Goal: Obtain resource: Download file/media

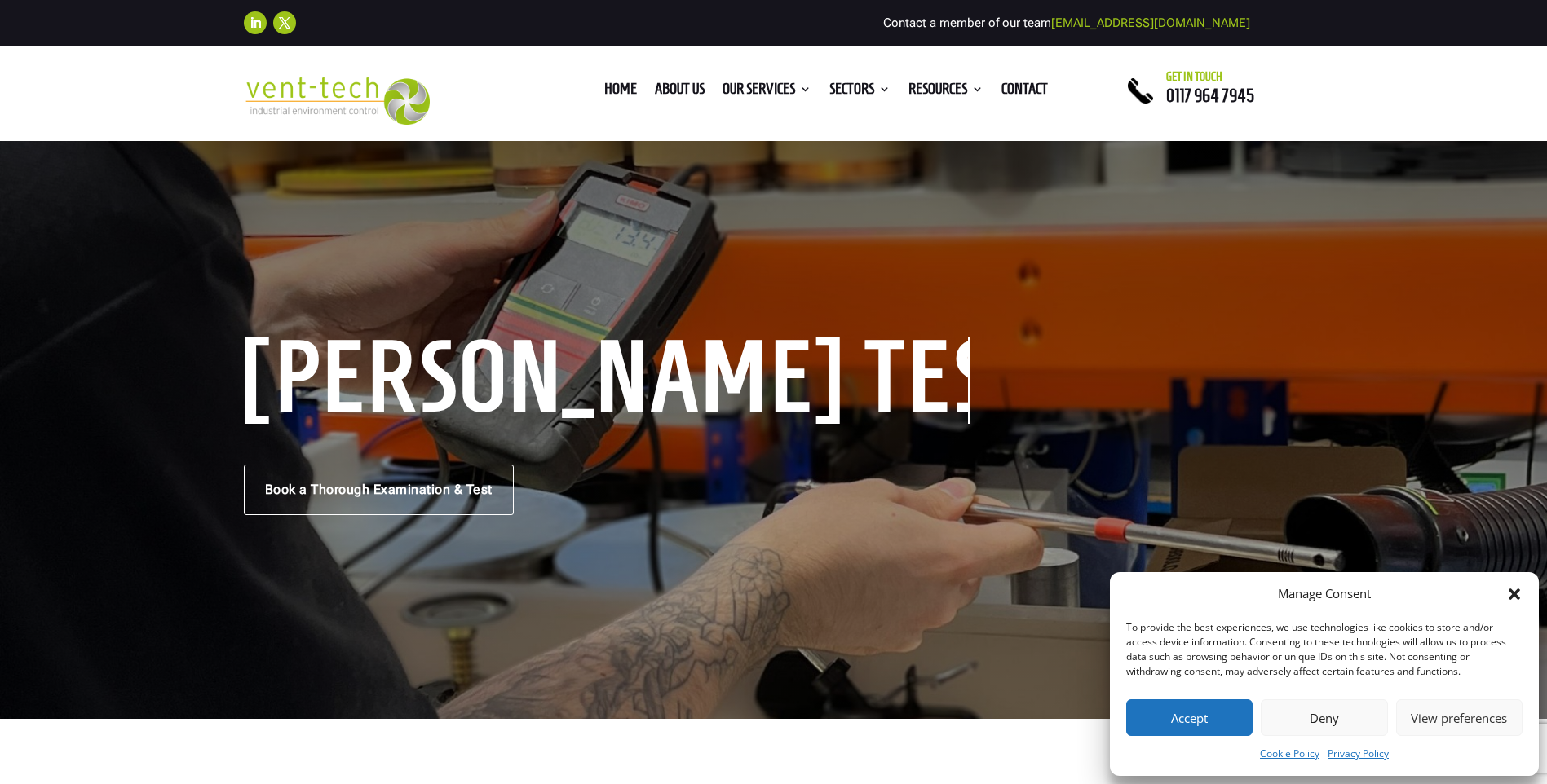
click at [1191, 723] on button "Accept" at bounding box center [1190, 718] width 127 height 37
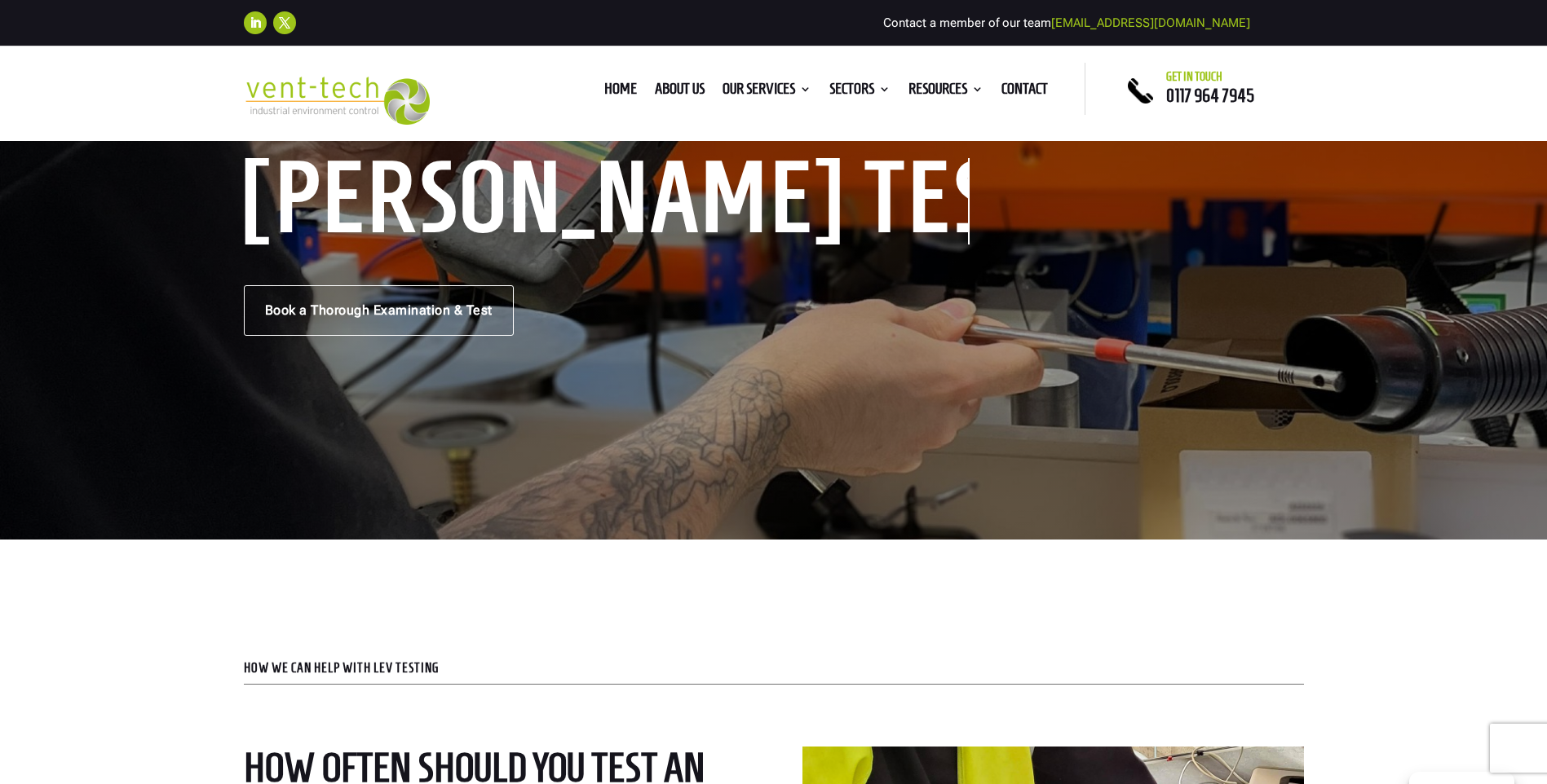
scroll to position [35, 0]
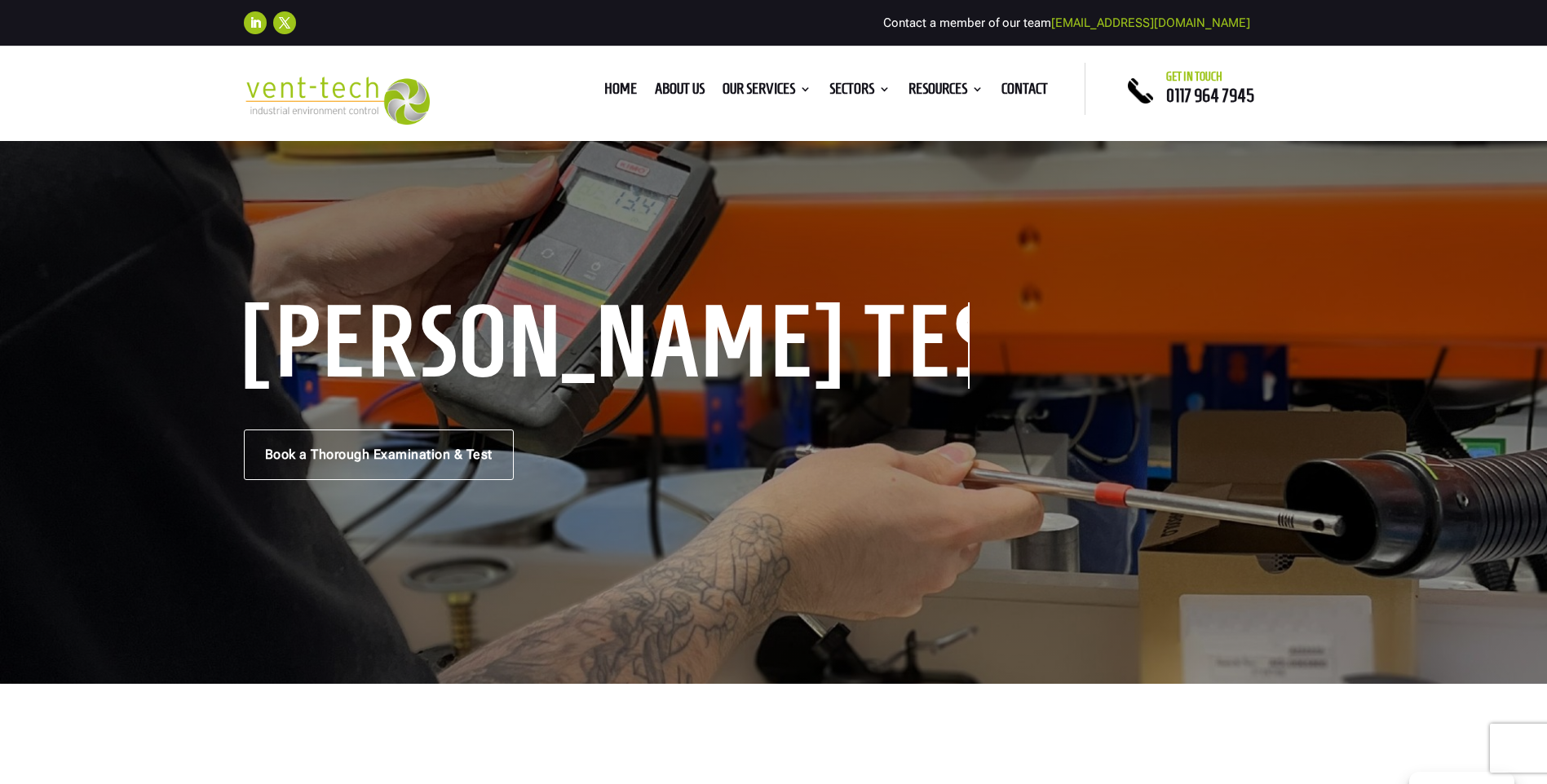
click at [976, 492] on div "LEV Coshh Testing Book a Thorough Examination & Test" at bounding box center [773, 393] width 1547 height 580
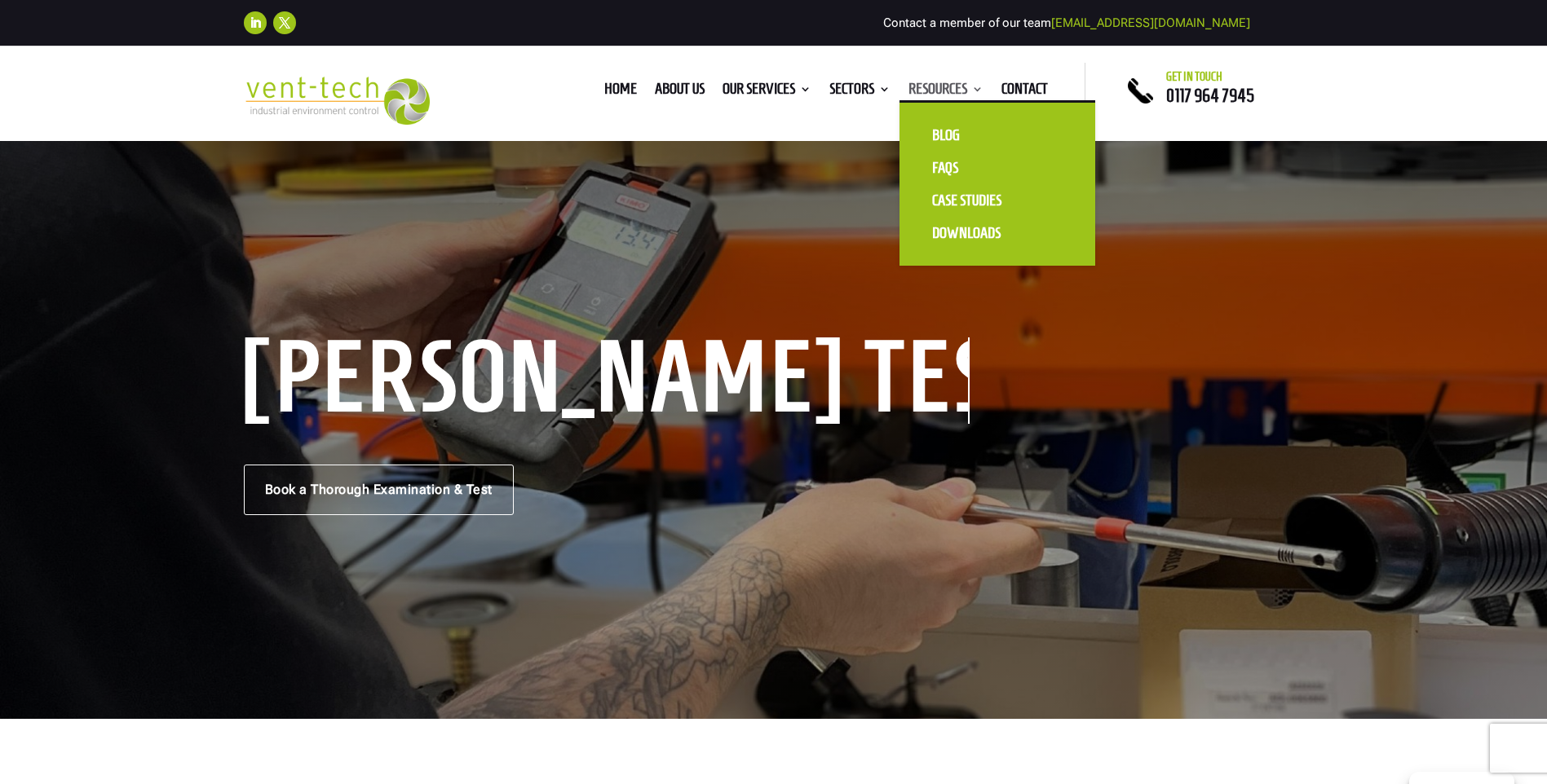
click at [914, 93] on link "Resources" at bounding box center [945, 92] width 75 height 18
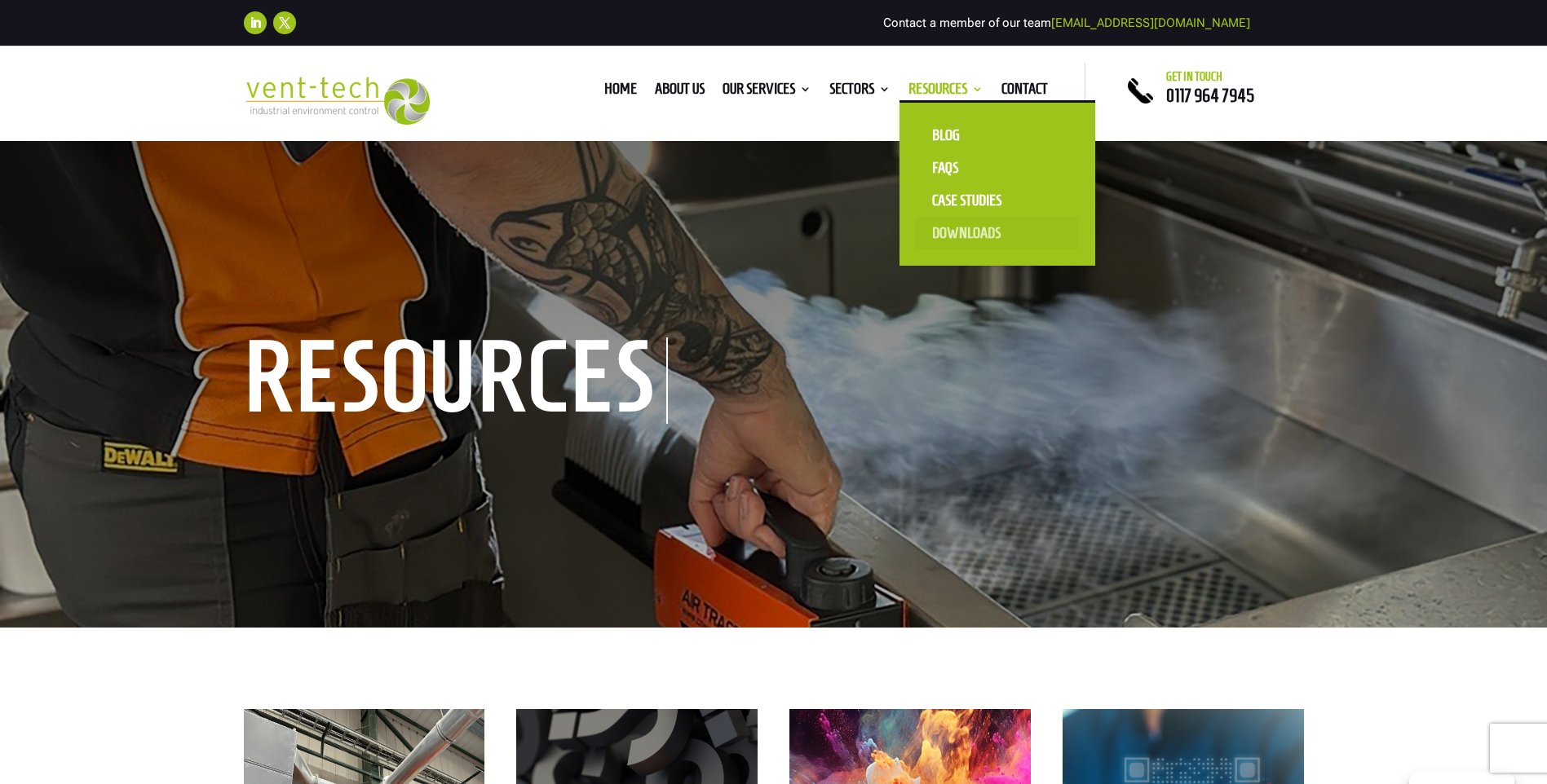
click at [960, 230] on link "Downloads" at bounding box center [997, 232] width 163 height 32
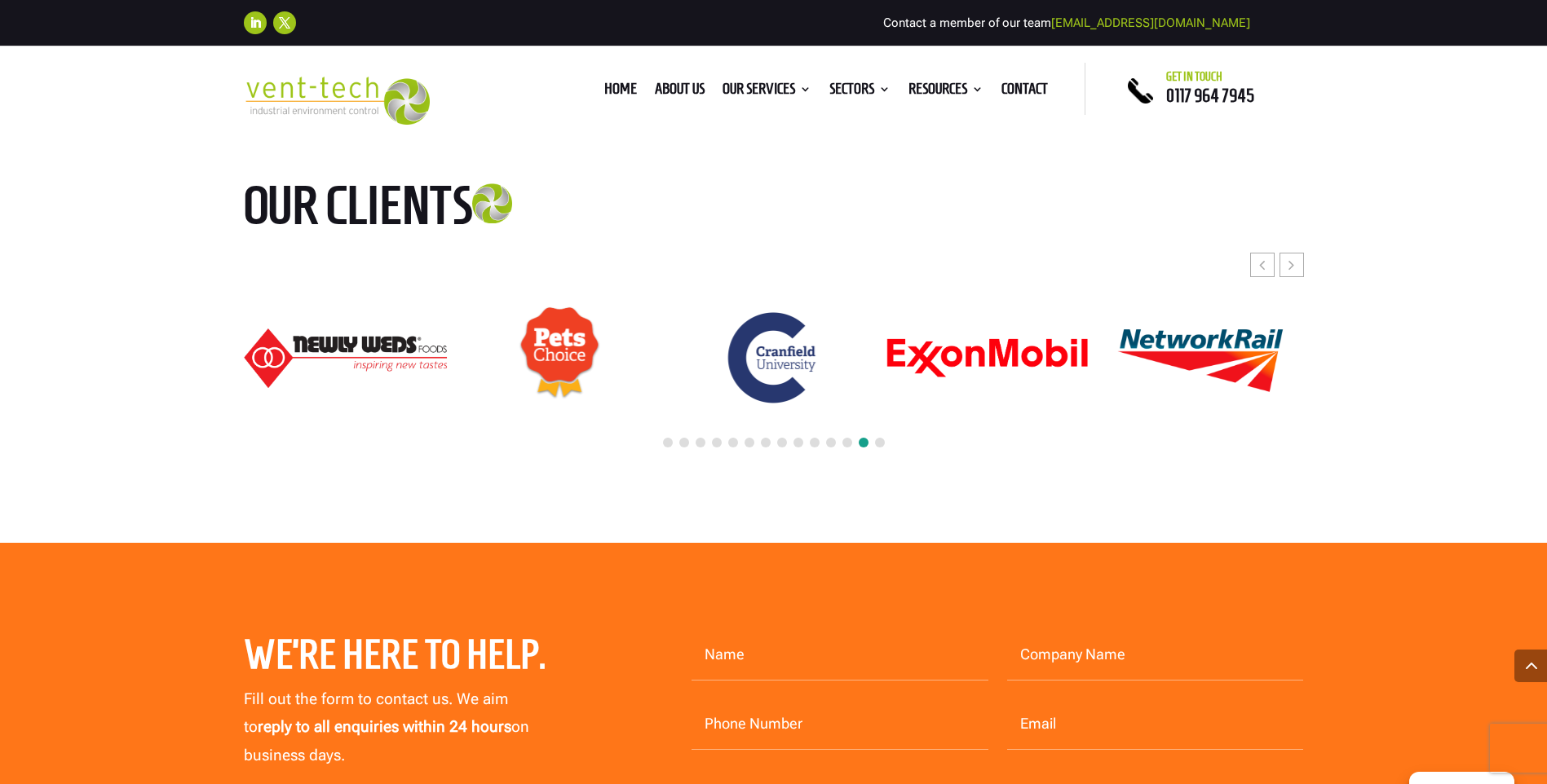
scroll to position [9622, 0]
